Goal: Find contact information: Find contact information

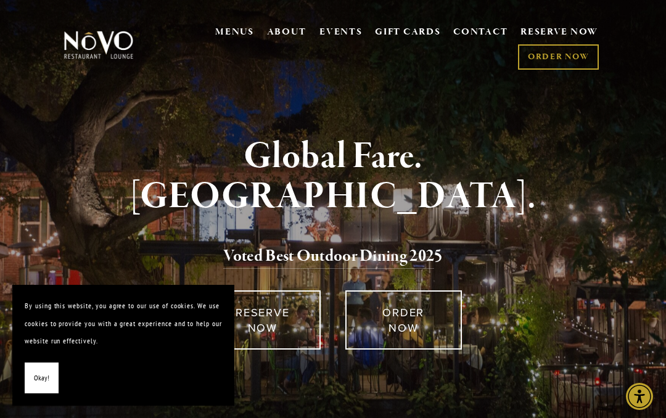
click at [505, 107] on section "Scroll Global Fare. [GEOGRAPHIC_DATA]. Voted Best Outdoor Dining 202 5 RESERVE …" at bounding box center [333, 223] width 666 height 447
click at [477, 25] on link "CONTACT" at bounding box center [481, 32] width 54 height 23
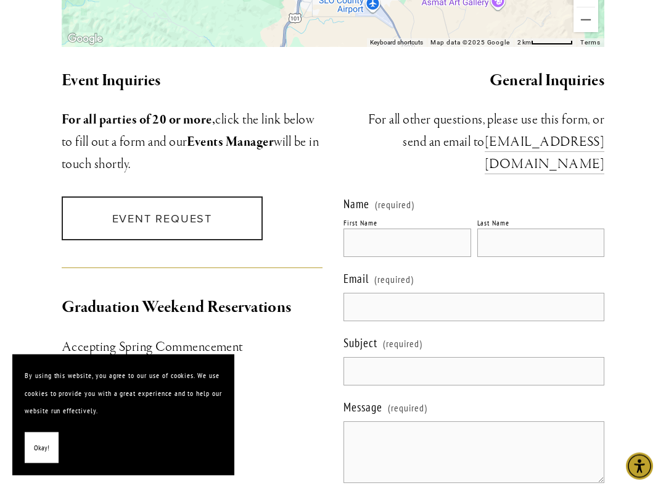
scroll to position [1136, 0]
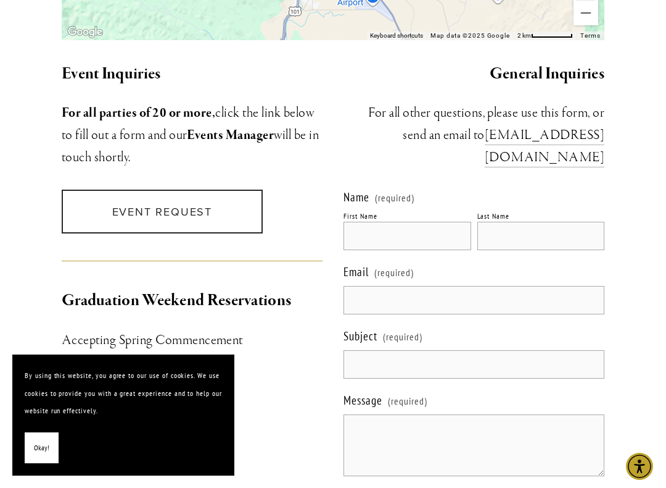
click at [513, 283] on label "Email (required)" at bounding box center [474, 273] width 261 height 25
click at [513, 286] on input "Email (required)" at bounding box center [474, 300] width 261 height 28
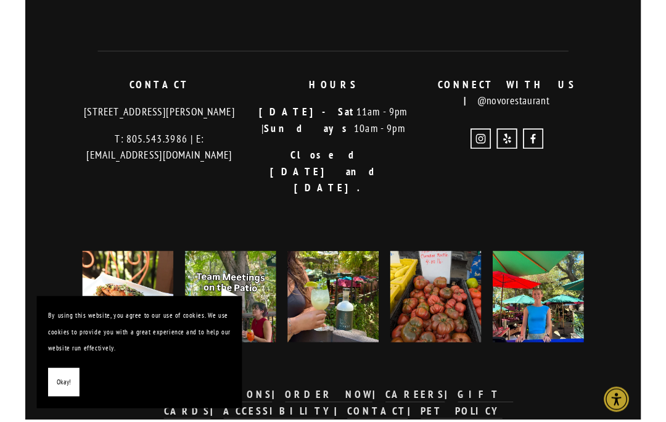
scroll to position [1991, 0]
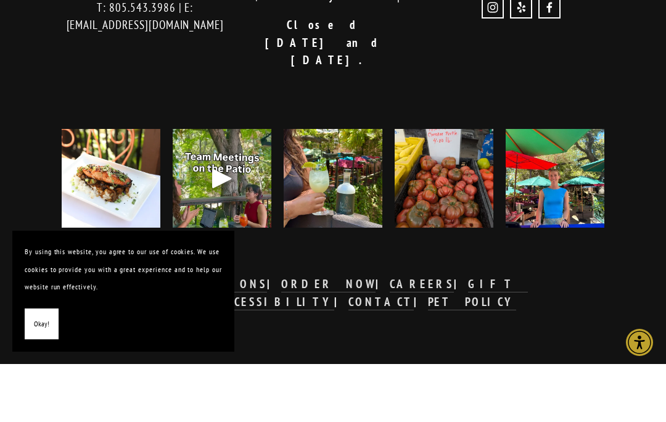
click at [550, 214] on img at bounding box center [555, 236] width 99 height 123
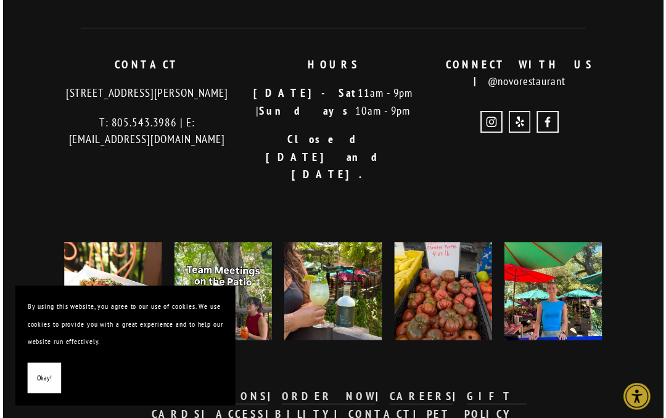
scroll to position [1931, 0]
